Goal: Task Accomplishment & Management: Manage account settings

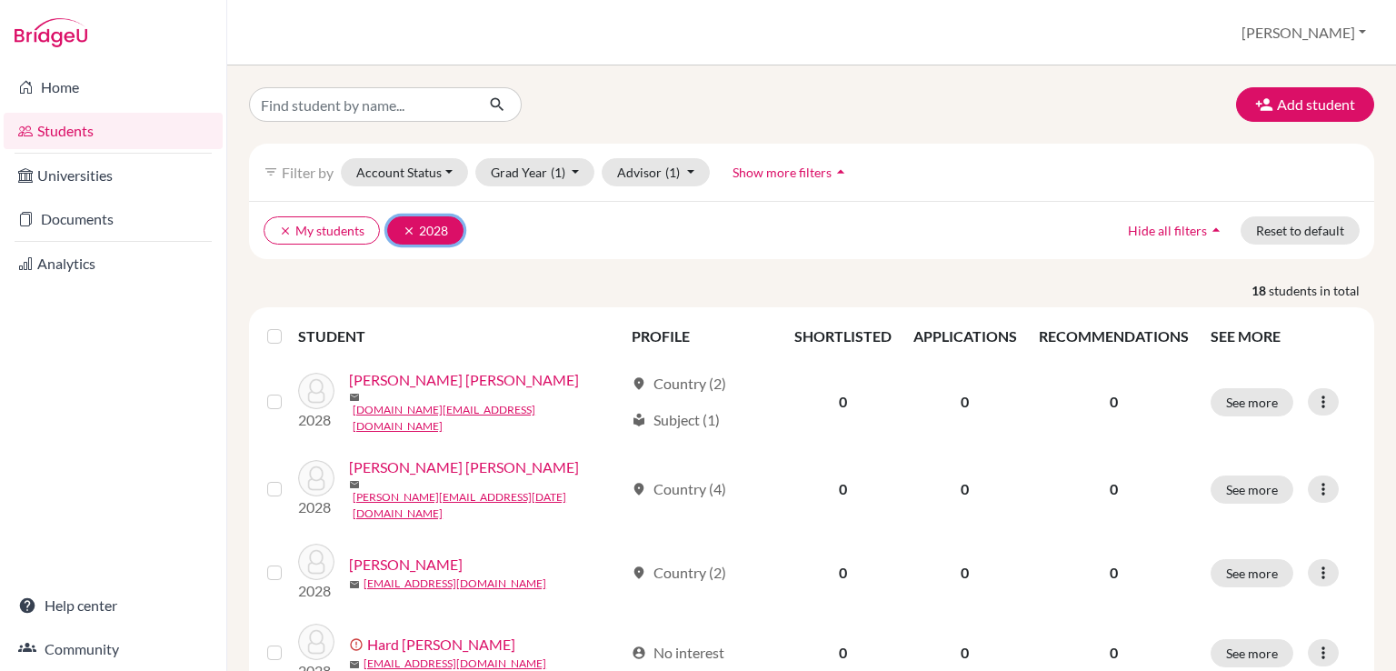
drag, startPoint x: 404, startPoint y: 225, endPoint x: 410, endPoint y: 208, distance: 18.4
click at [405, 225] on icon "clear" at bounding box center [409, 231] width 13 height 13
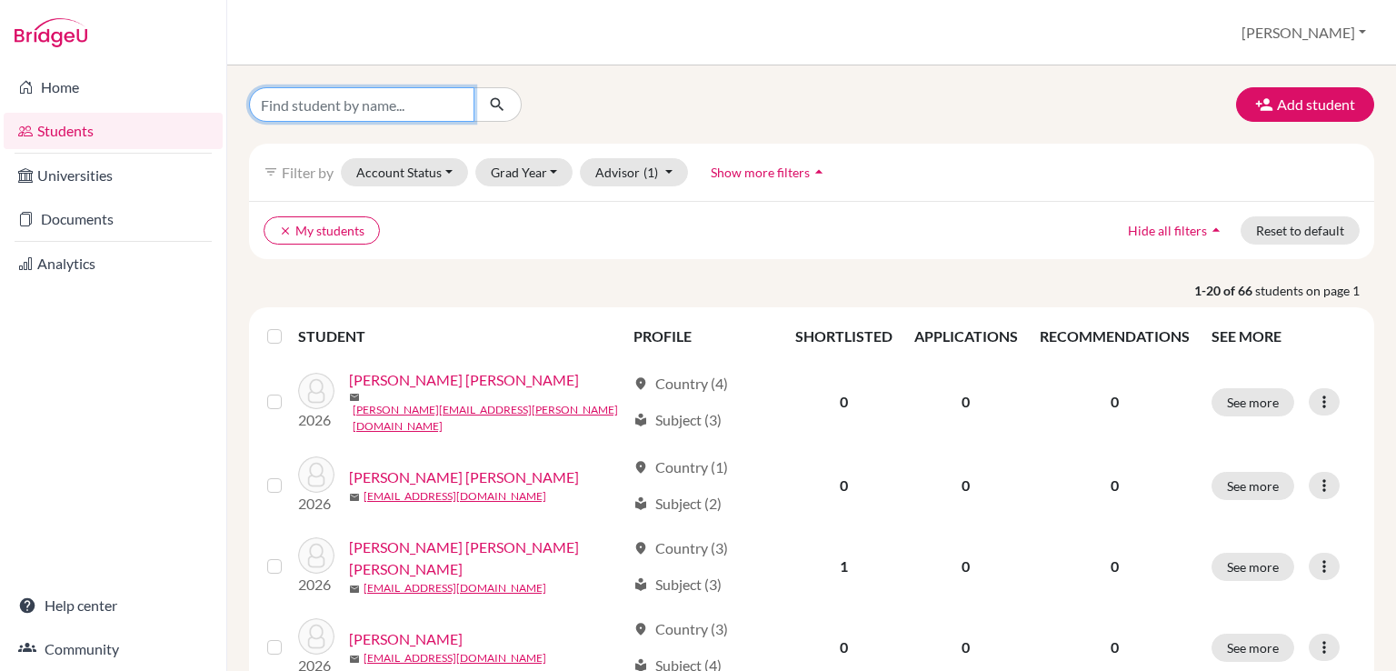
click at [407, 107] on input "Find student by name..." at bounding box center [361, 104] width 225 height 35
type input "[PERSON_NAME]"
click button "submit" at bounding box center [498, 104] width 48 height 35
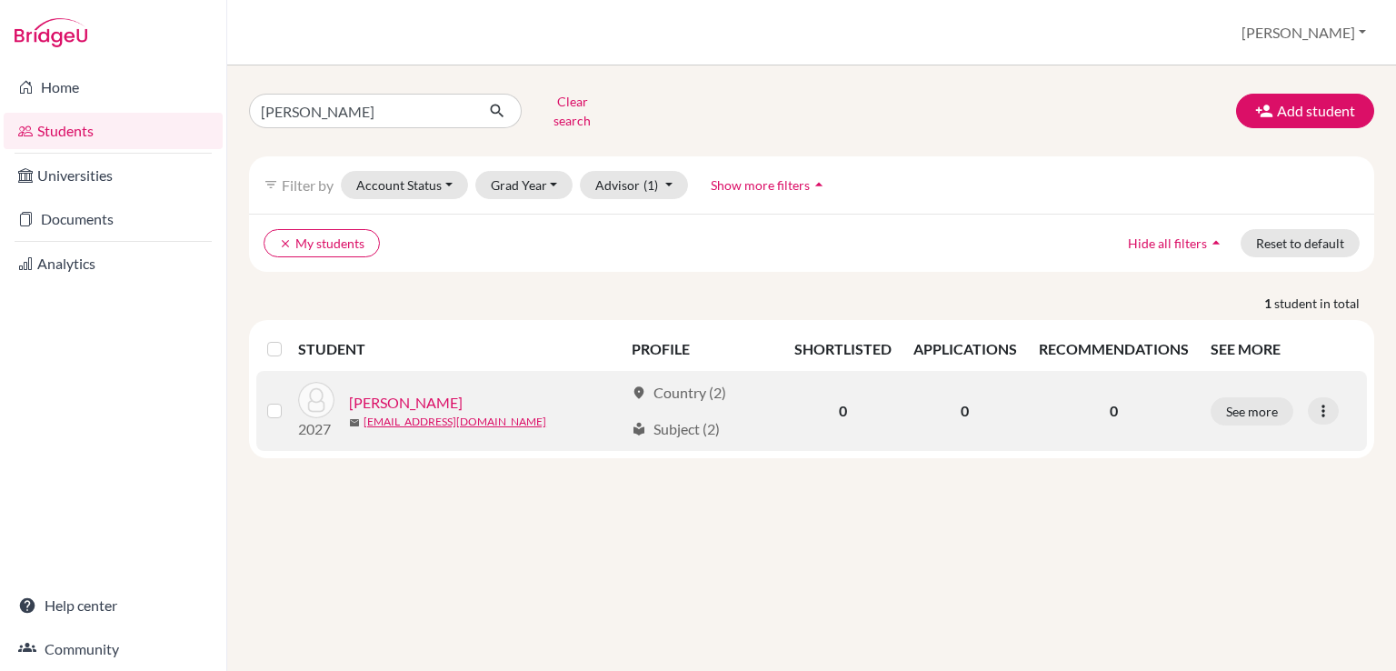
click at [423, 394] on link "[PERSON_NAME]" at bounding box center [406, 403] width 114 height 22
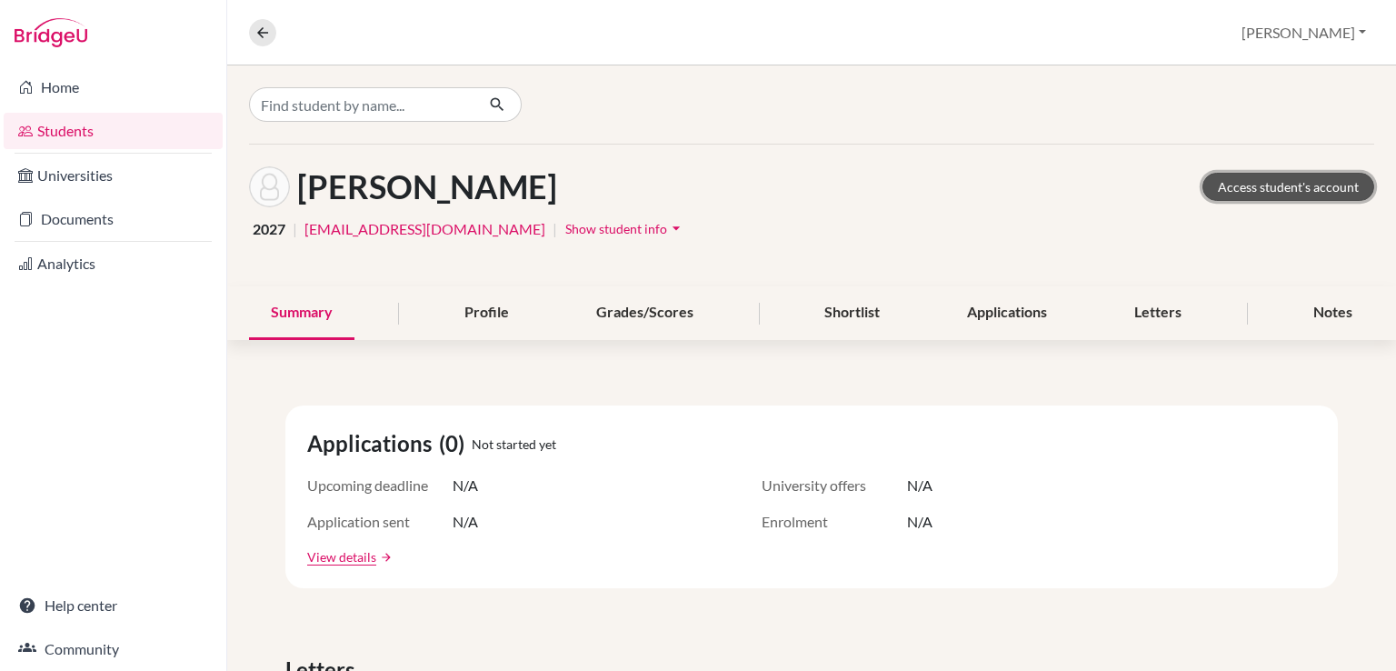
click at [1246, 183] on link "Access student's account" at bounding box center [1289, 187] width 172 height 28
click at [565, 227] on span "Show student info" at bounding box center [616, 228] width 102 height 15
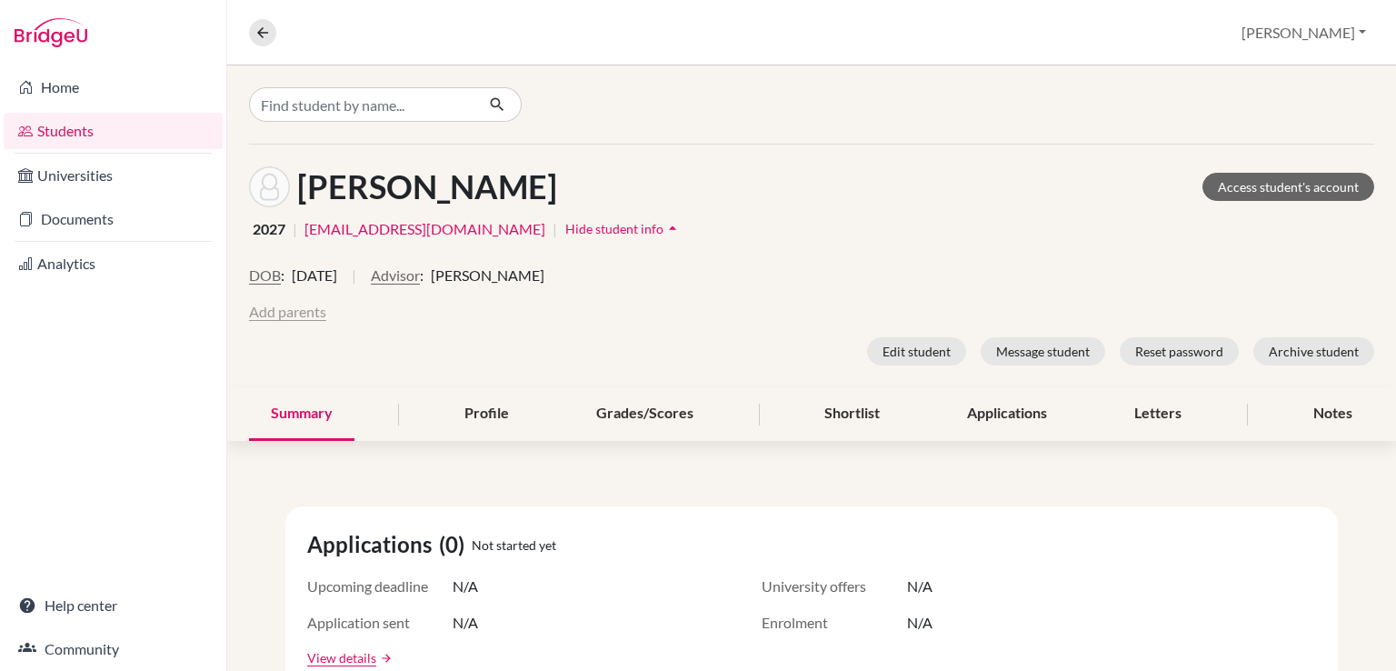
click at [309, 314] on button "Add parents" at bounding box center [287, 312] width 77 height 22
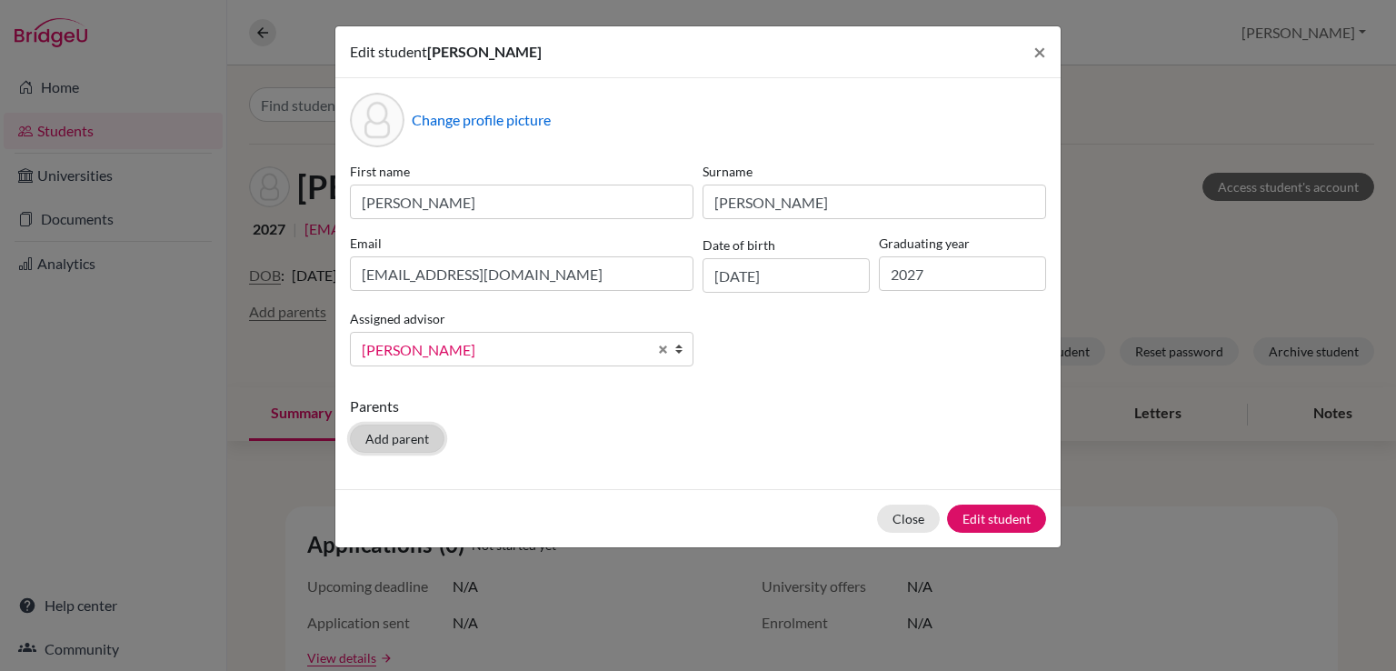
click at [413, 433] on button "Add parent" at bounding box center [397, 439] width 95 height 28
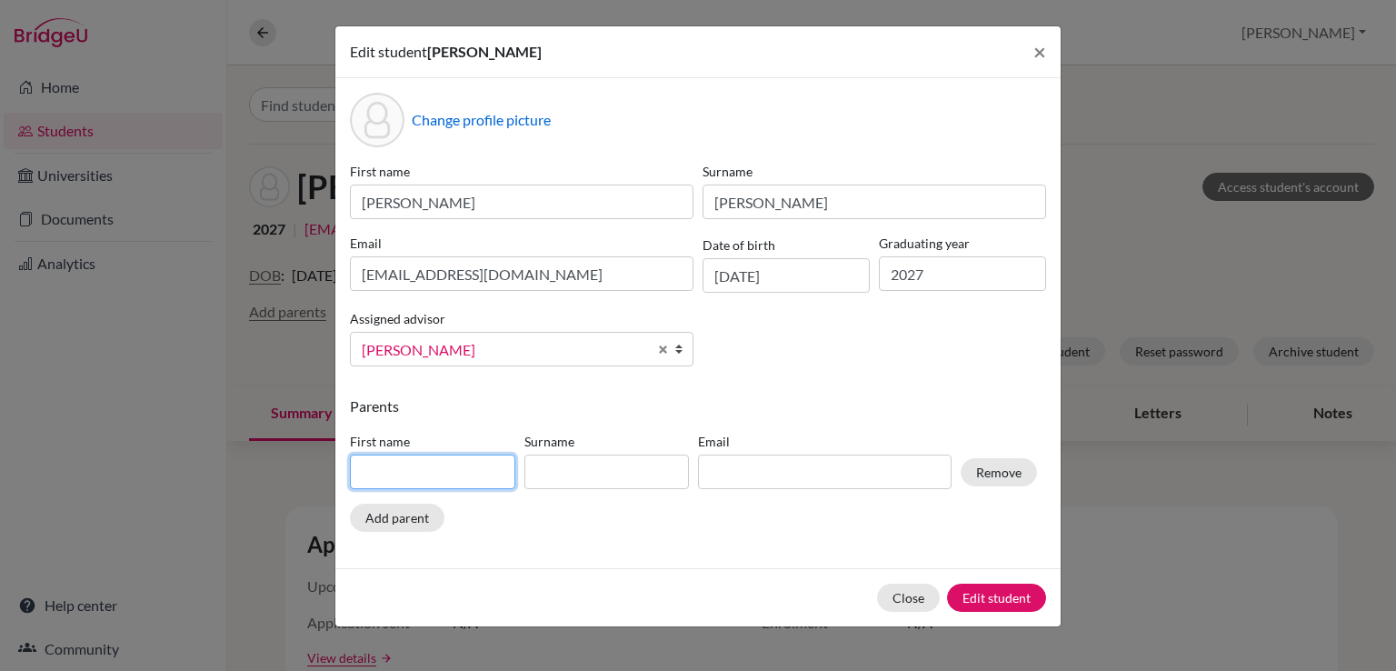
click at [436, 473] on input at bounding box center [432, 472] width 165 height 35
type input "[PERSON_NAME]"
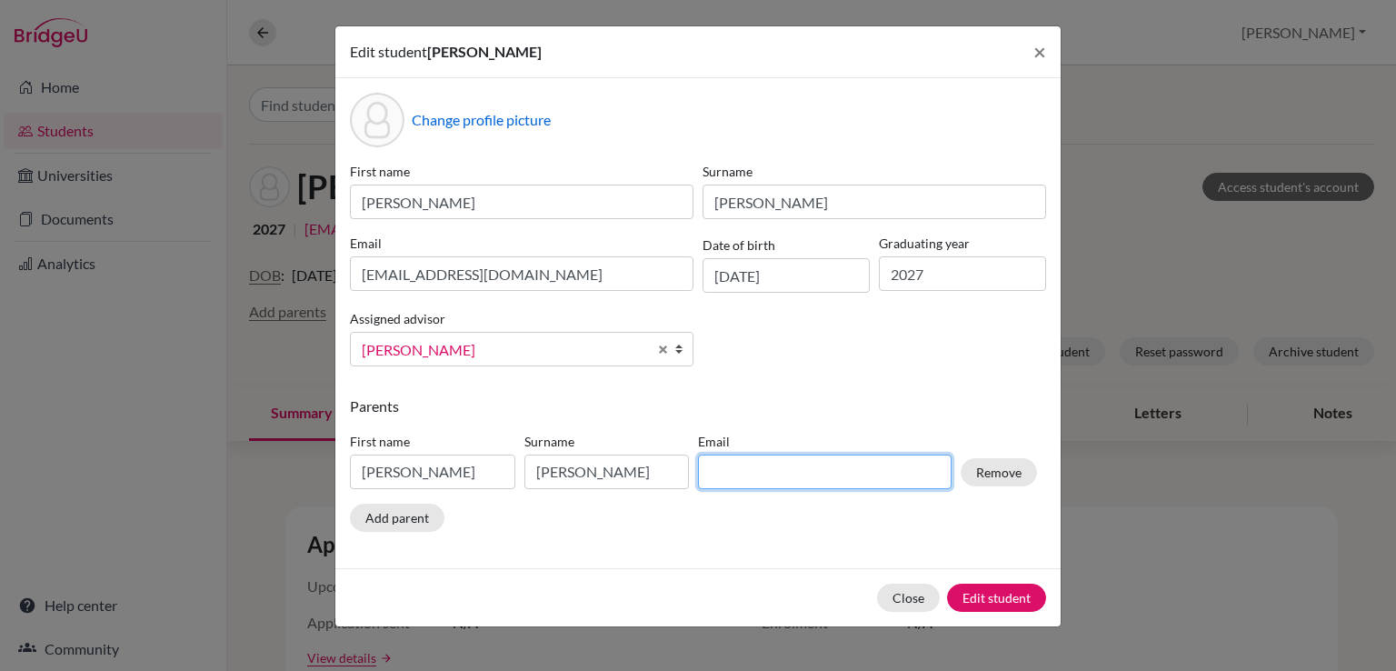
click at [836, 460] on input at bounding box center [825, 472] width 254 height 35
paste input "[EMAIL_ADDRESS][DOMAIN_NAME]"
type input "[EMAIL_ADDRESS][DOMAIN_NAME]"
click at [385, 522] on button "Add parent" at bounding box center [397, 518] width 95 height 28
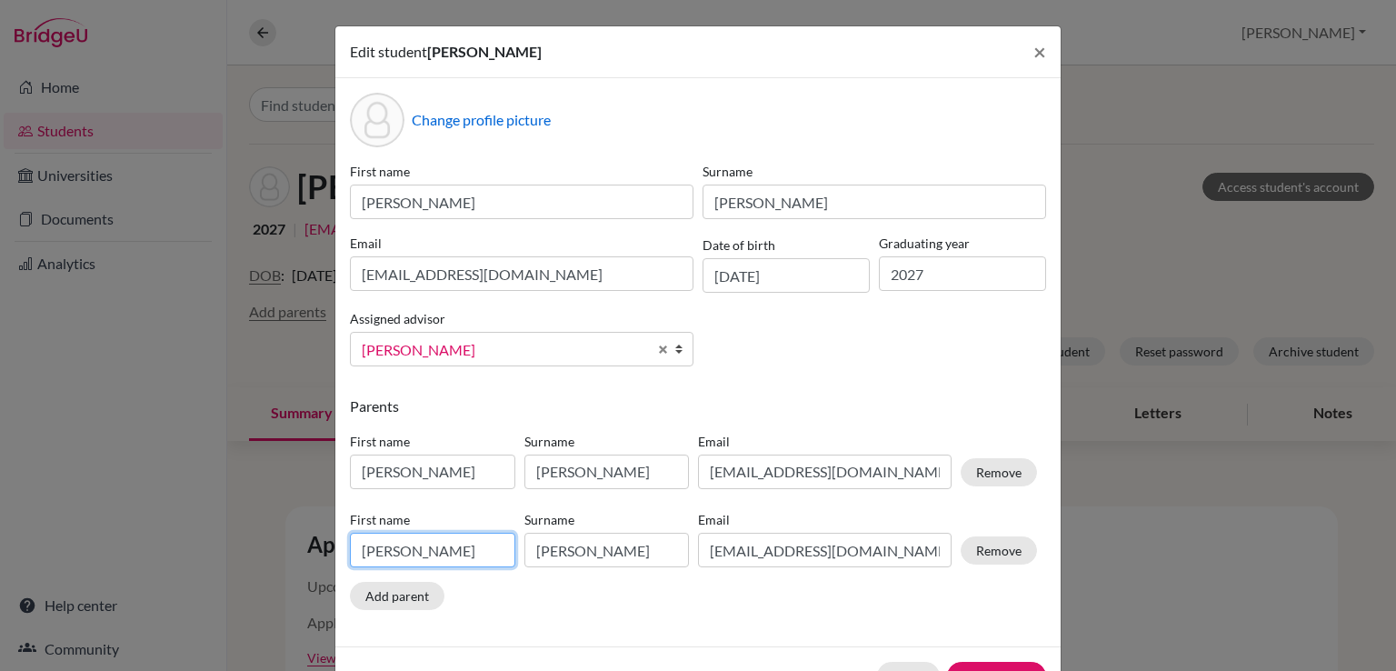
drag, startPoint x: 455, startPoint y: 556, endPoint x: 287, endPoint y: 556, distance: 168.2
click at [287, 556] on div "Edit student [PERSON_NAME] × Change profile picture First name [PERSON_NAME] [P…" at bounding box center [698, 335] width 1396 height 671
type input "[PERSON_NAME]"
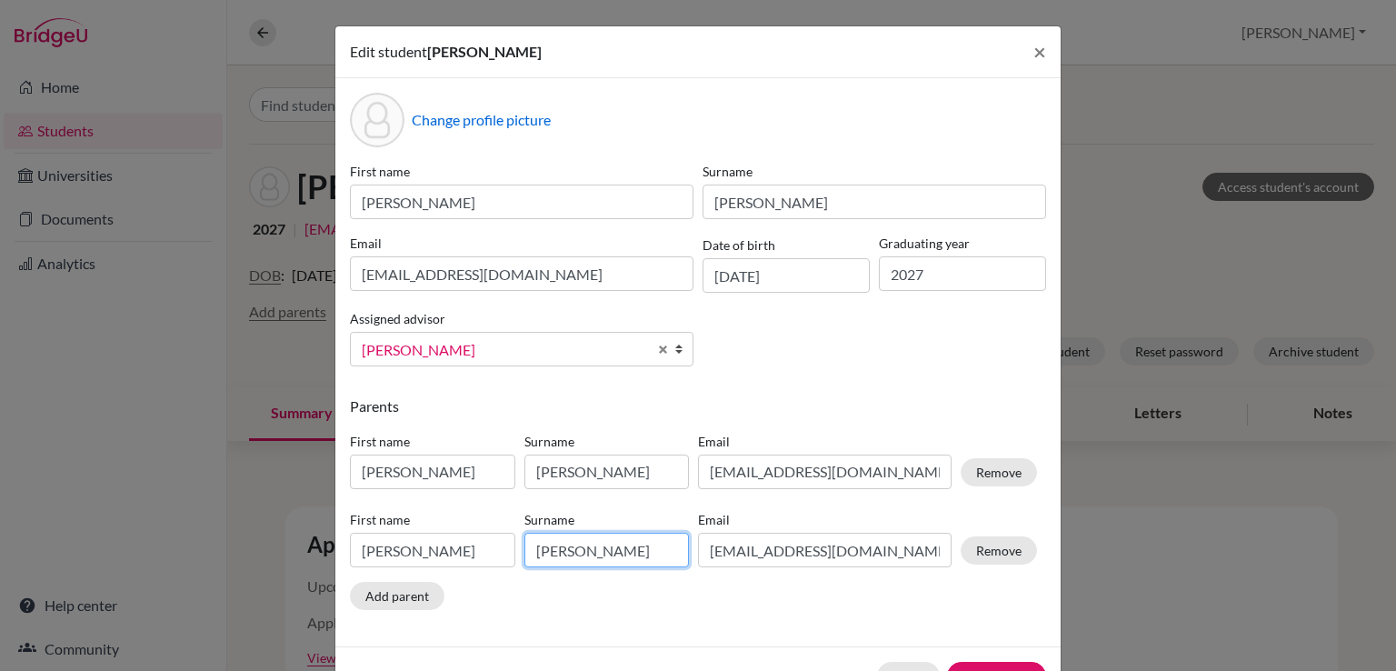
type input "[PERSON_NAME]"
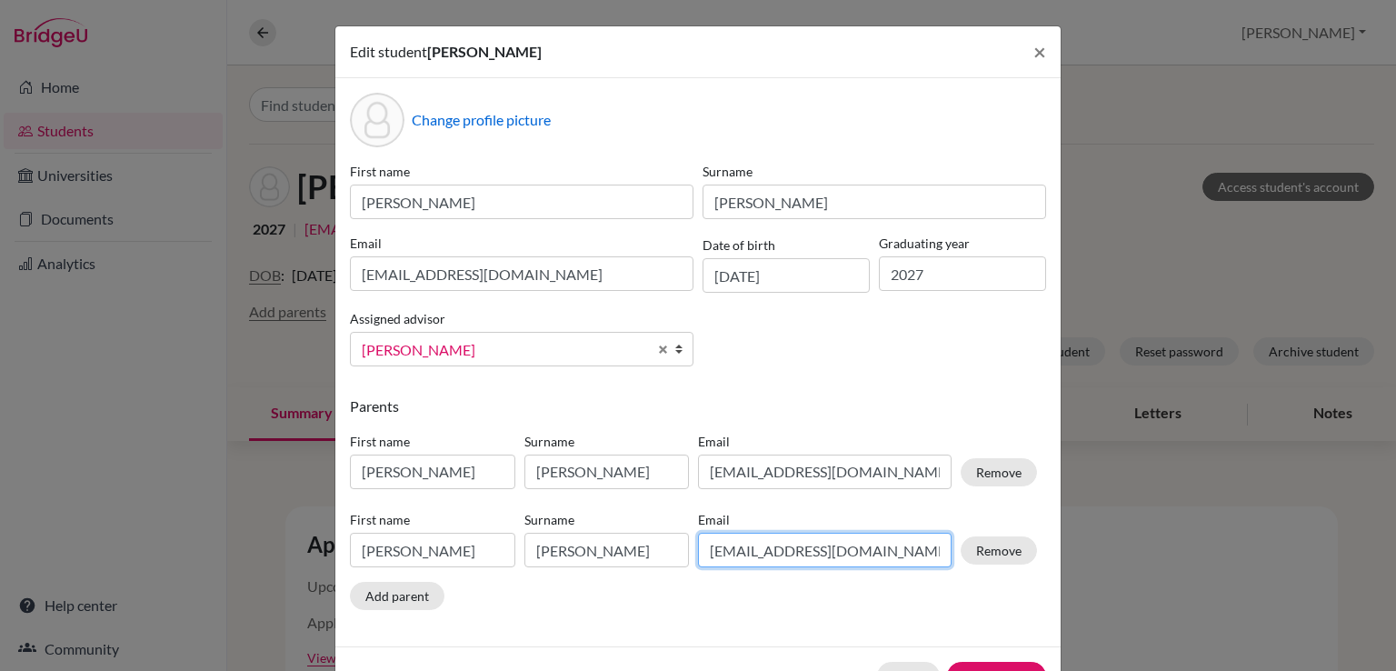
click at [772, 552] on input "[EMAIL_ADDRESS][DOMAIN_NAME]" at bounding box center [825, 550] width 254 height 35
drag, startPoint x: 700, startPoint y: 549, endPoint x: 926, endPoint y: 550, distance: 225.5
click at [926, 550] on input "[EMAIL_ADDRESS][DOMAIN_NAME]" at bounding box center [825, 550] width 254 height 35
paste input "franarguedascorella"
type input "[EMAIL_ADDRESS][DOMAIN_NAME]"
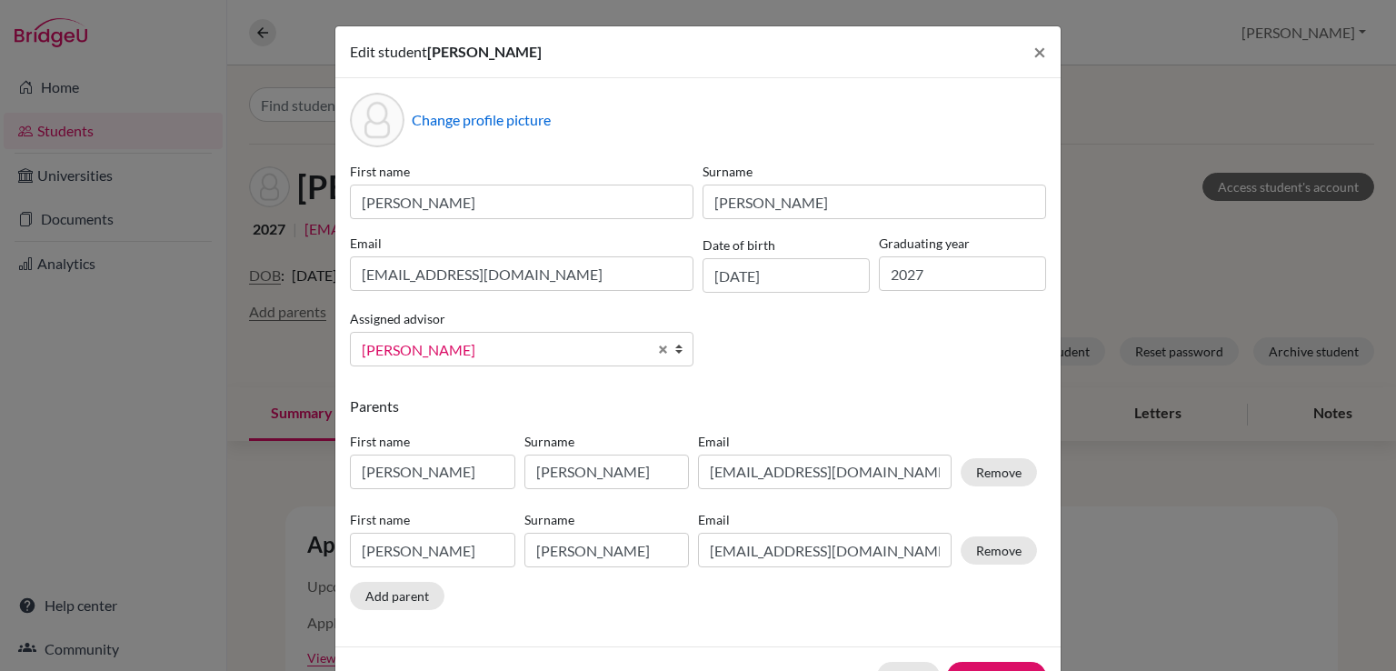
type input "[EMAIL_ADDRESS][DOMAIN_NAME]"
click at [851, 612] on div "Parents First name [PERSON_NAME] Surname [PERSON_NAME] Email [EMAIL_ADDRESS][DO…" at bounding box center [698, 506] width 696 height 222
click at [975, 470] on button "Remove" at bounding box center [999, 472] width 76 height 28
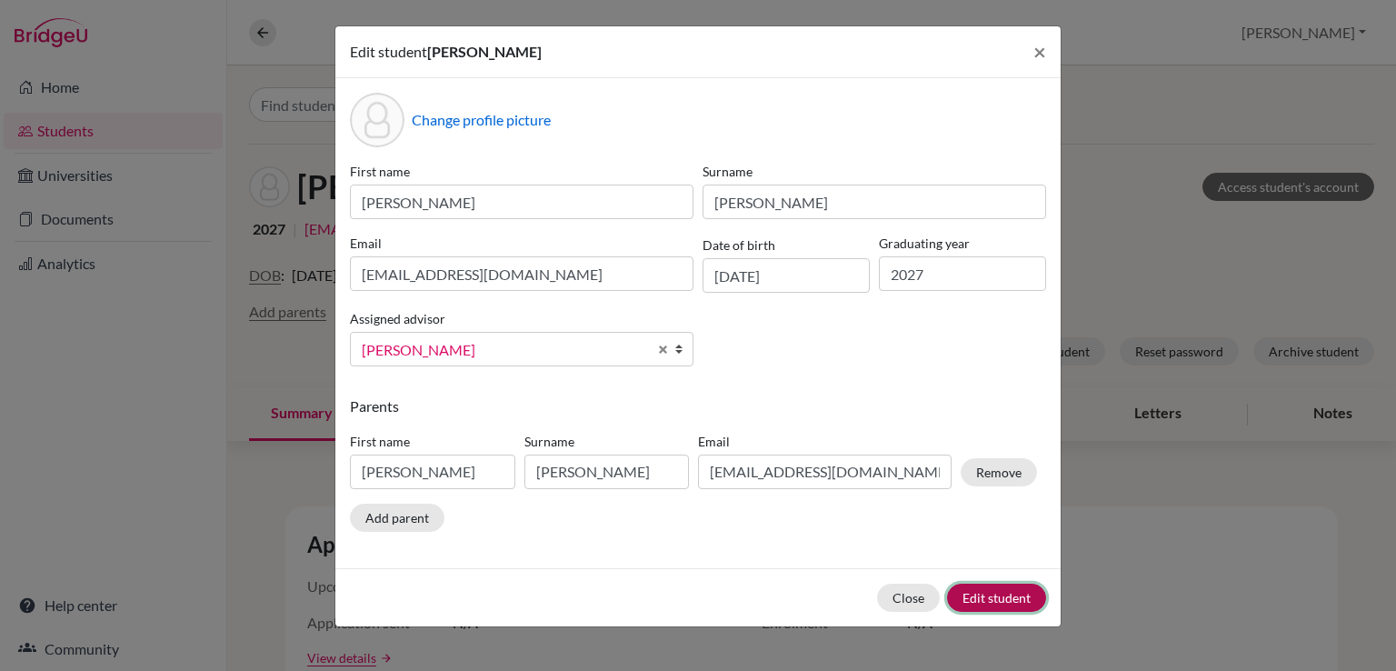
click at [971, 604] on button "Edit student" at bounding box center [996, 598] width 99 height 28
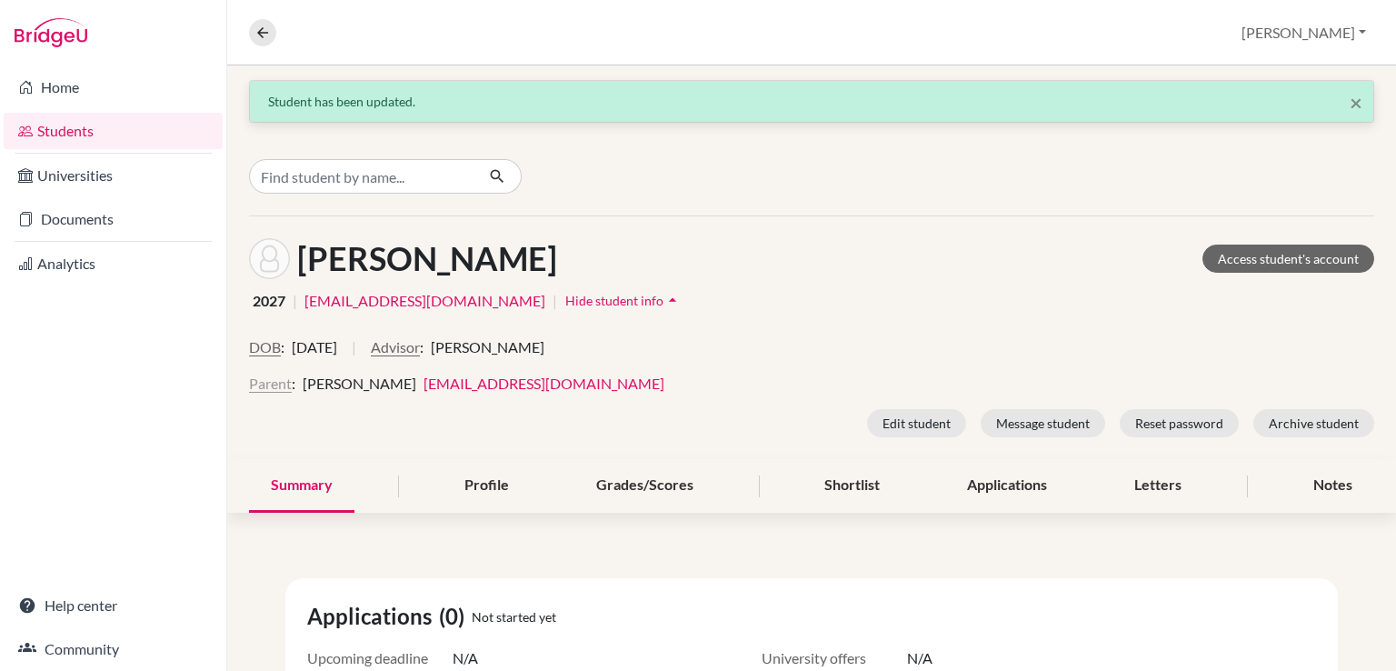
click at [273, 378] on button "Parent" at bounding box center [270, 384] width 43 height 22
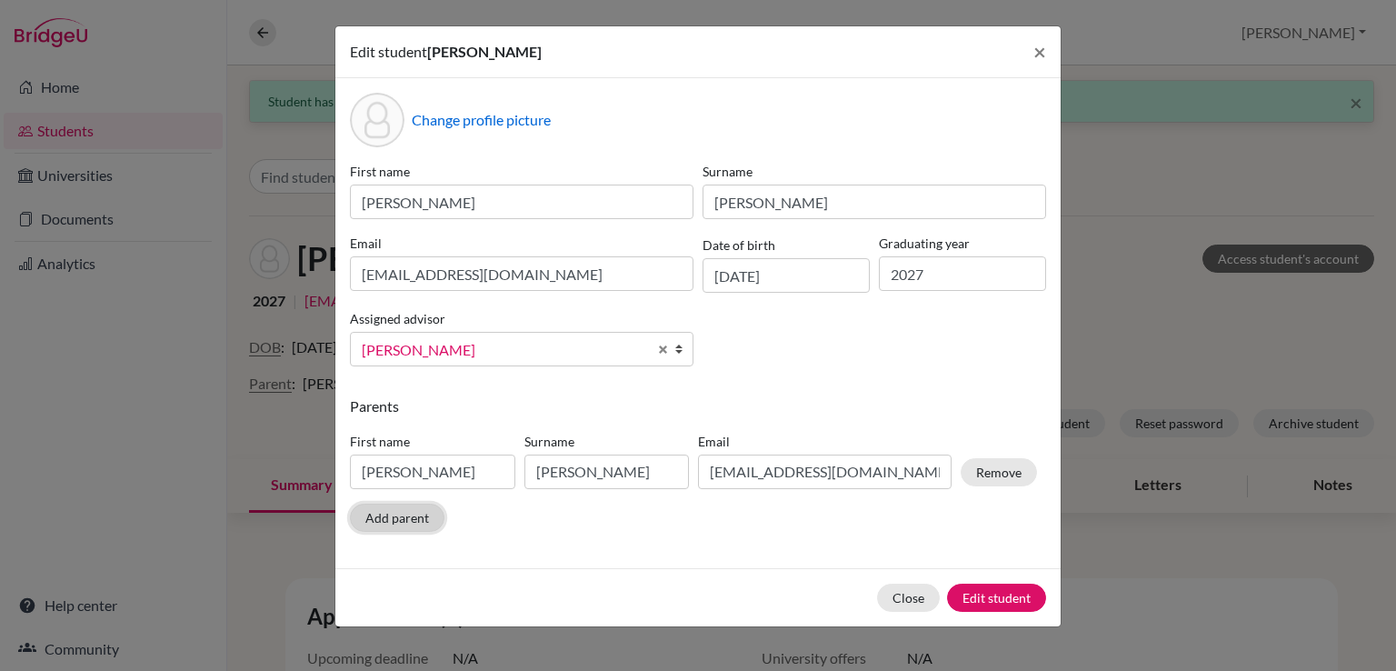
click at [367, 515] on button "Add parent" at bounding box center [397, 518] width 95 height 28
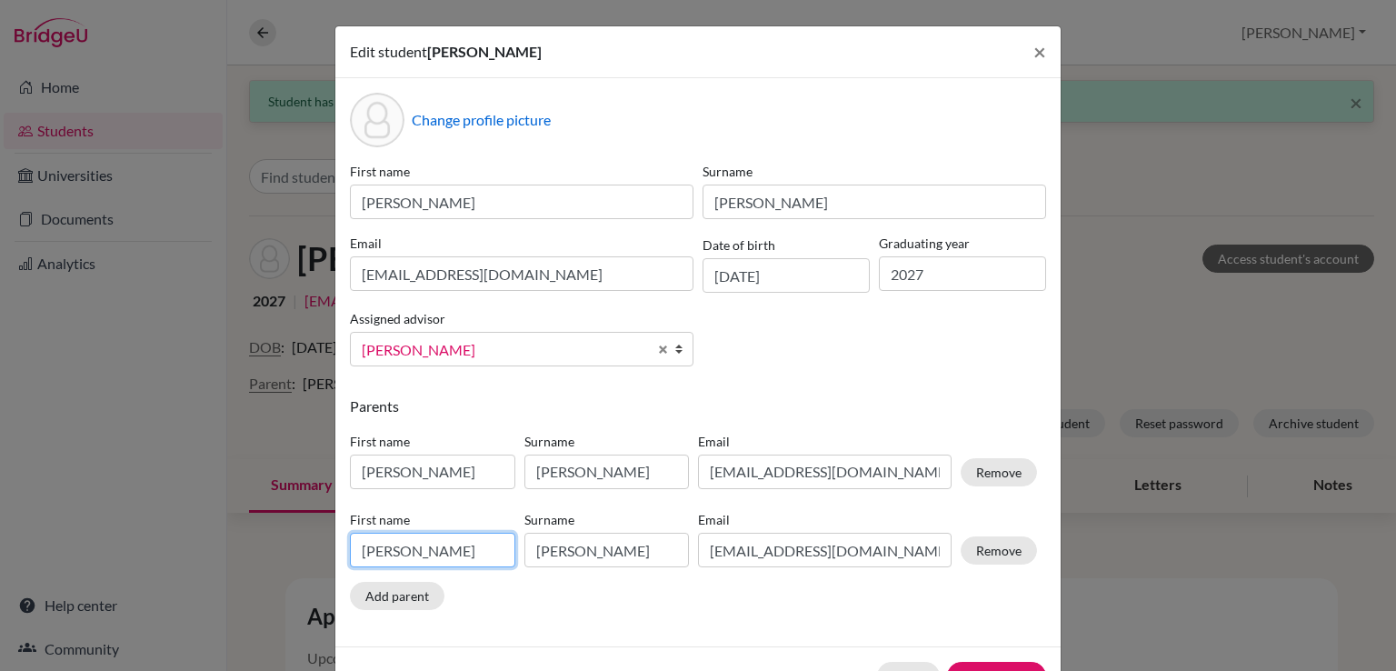
click at [417, 554] on input "[PERSON_NAME]" at bounding box center [432, 550] width 165 height 35
drag, startPoint x: 424, startPoint y: 550, endPoint x: 257, endPoint y: 542, distance: 166.6
click at [257, 542] on div "Edit student [PERSON_NAME] × Change profile picture First name [PERSON_NAME] [P…" at bounding box center [698, 335] width 1396 height 671
type input "[PERSON_NAME]"
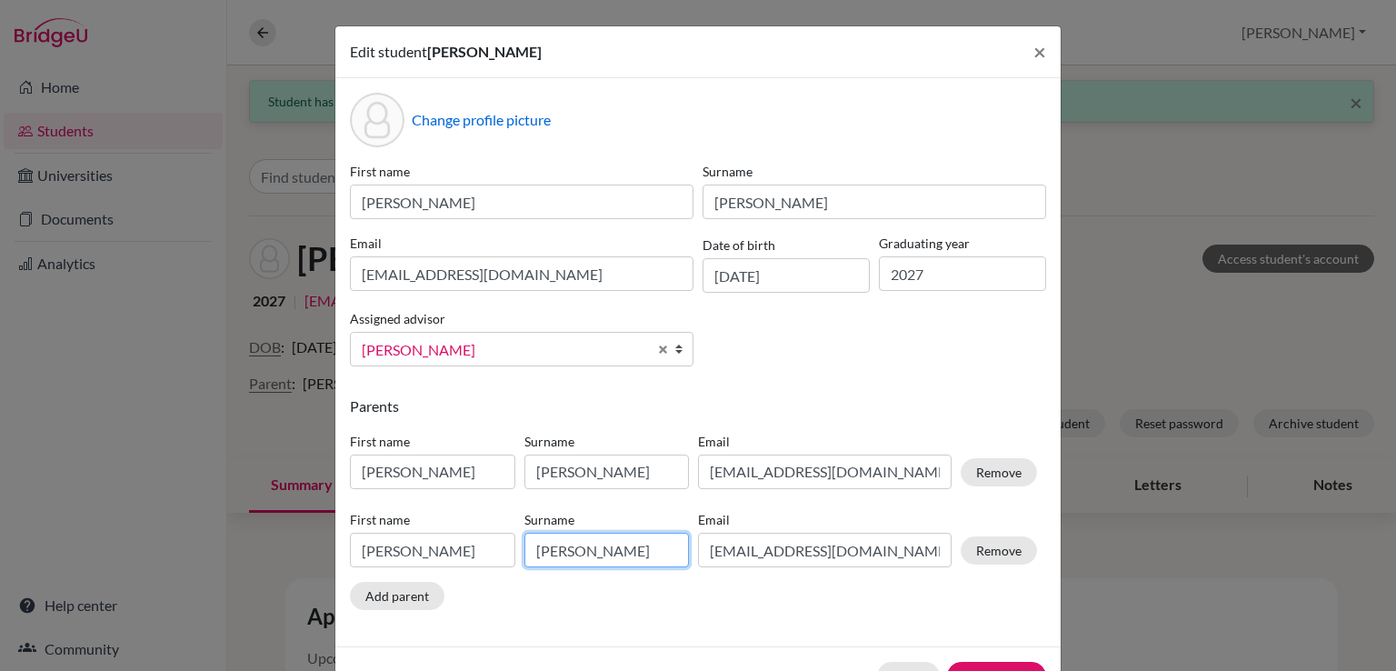
type input "[PERSON_NAME]"
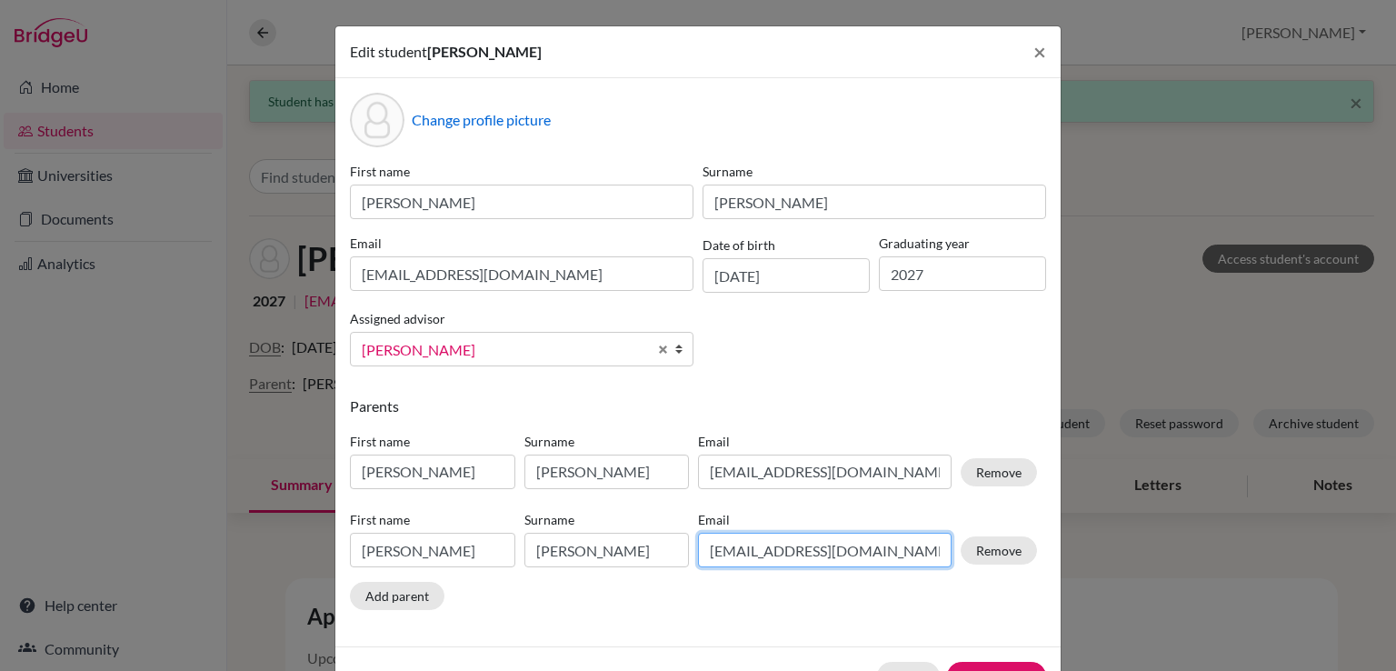
click at [797, 554] on input "[EMAIL_ADDRESS][DOMAIN_NAME]" at bounding box center [825, 550] width 254 height 35
drag, startPoint x: 913, startPoint y: 559, endPoint x: 656, endPoint y: 562, distance: 257.3
click at [656, 562] on div "First name [PERSON_NAME] Surname [PERSON_NAME] Email [EMAIL_ADDRESS][DOMAIN_NAM…" at bounding box center [693, 543] width 696 height 79
paste input "[EMAIL_ADDRESS][DOMAIN_NAME]"
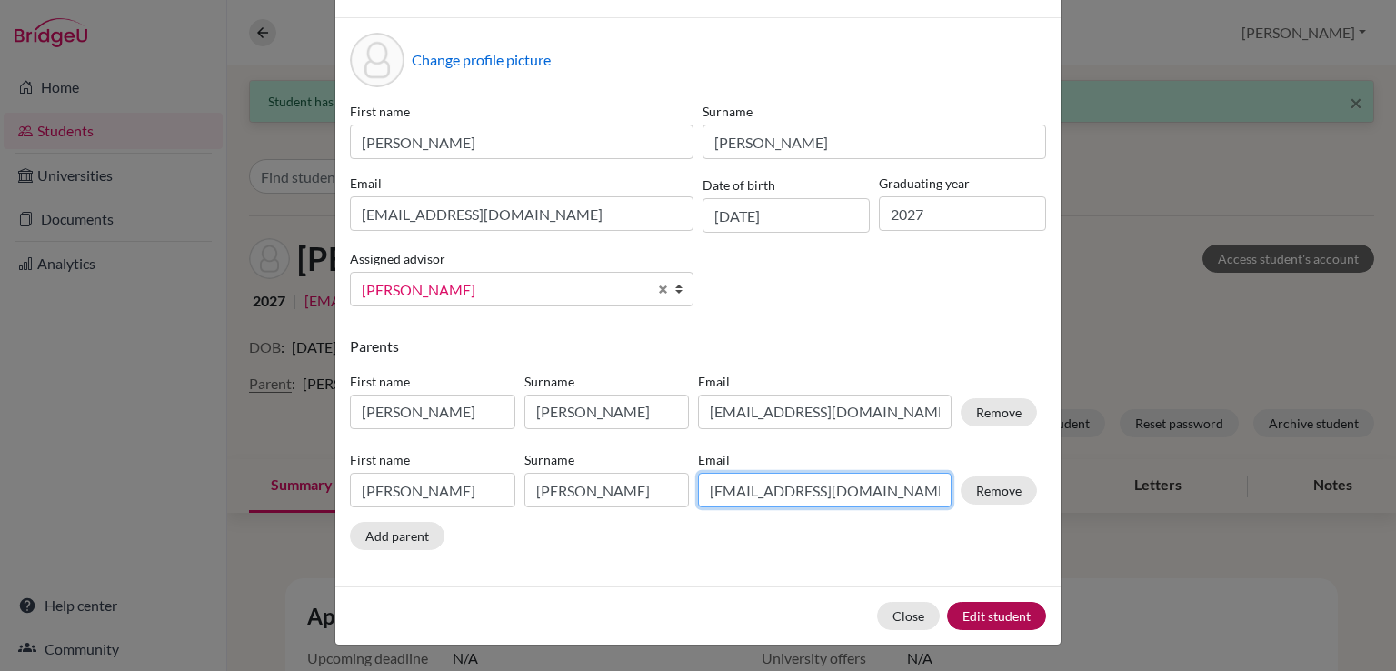
type input "[EMAIL_ADDRESS][DOMAIN_NAME]"
click at [992, 619] on button "Edit student" at bounding box center [996, 616] width 99 height 28
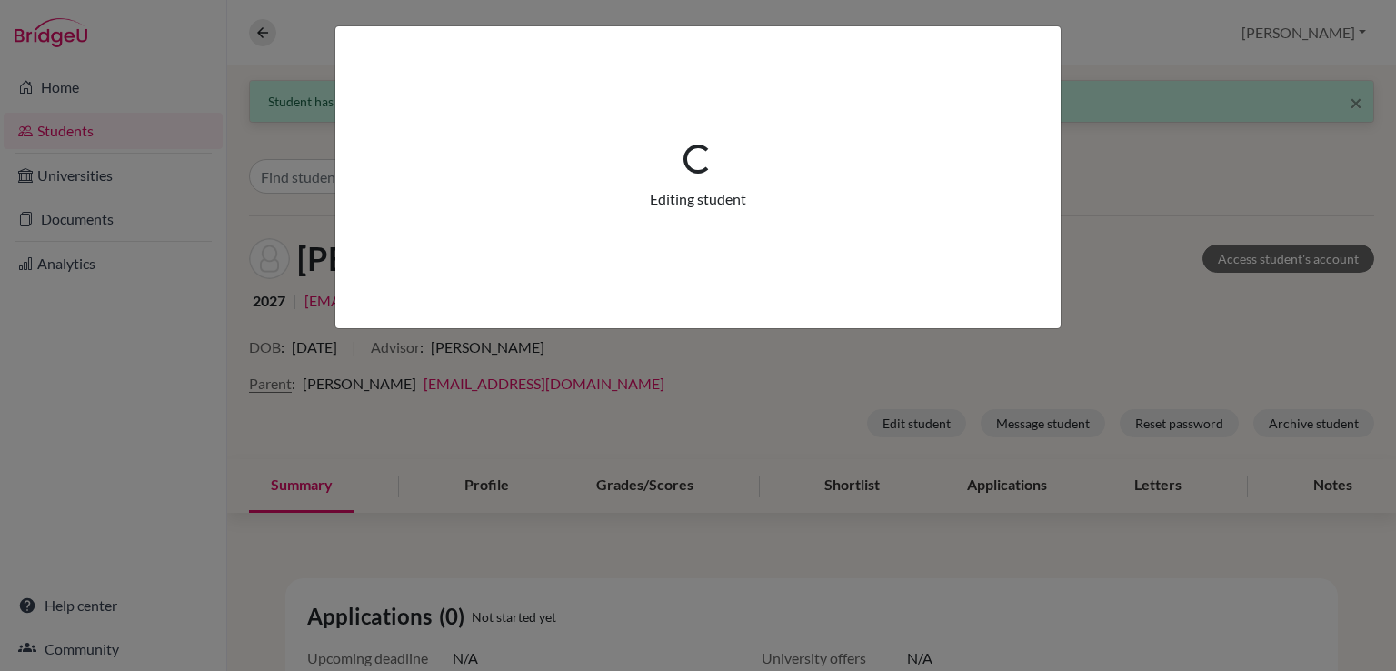
scroll to position [0, 0]
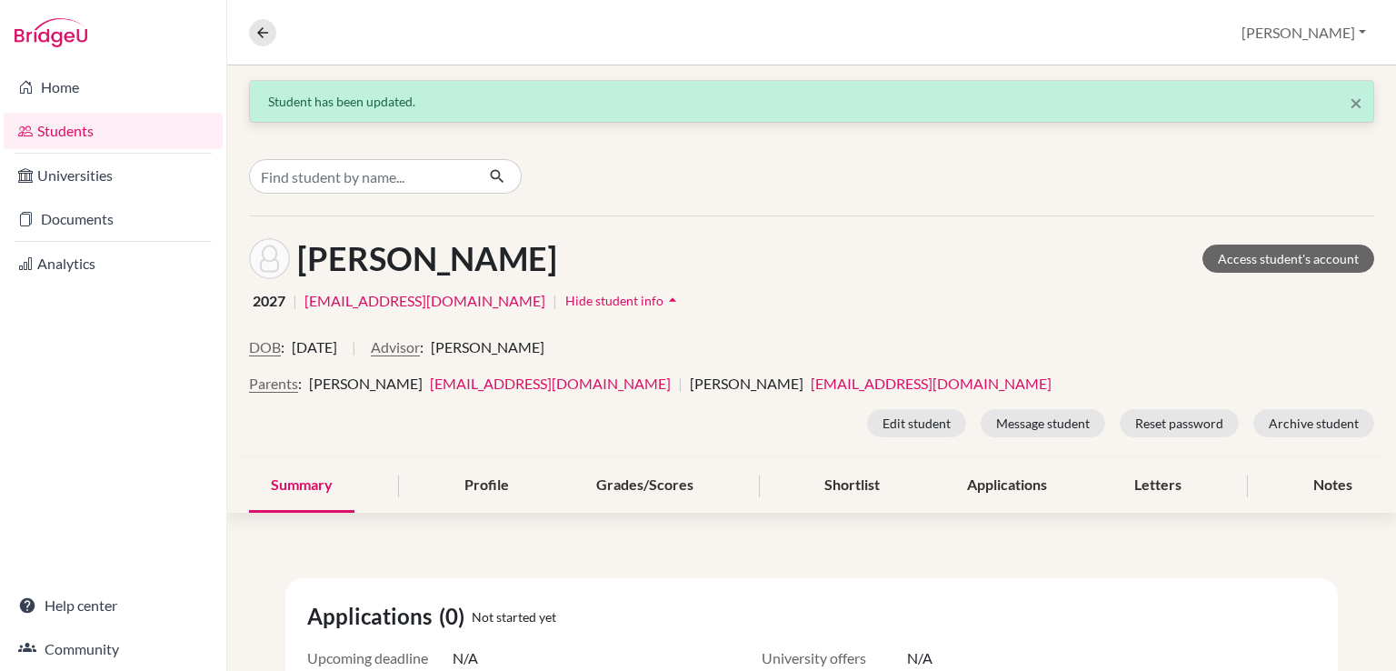
click at [766, 306] on div "2027 | [EMAIL_ADDRESS][DOMAIN_NAME] | Hide student info arrow_drop_up" at bounding box center [812, 300] width 1126 height 28
